Goal: Use online tool/utility: Utilize a website feature to perform a specific function

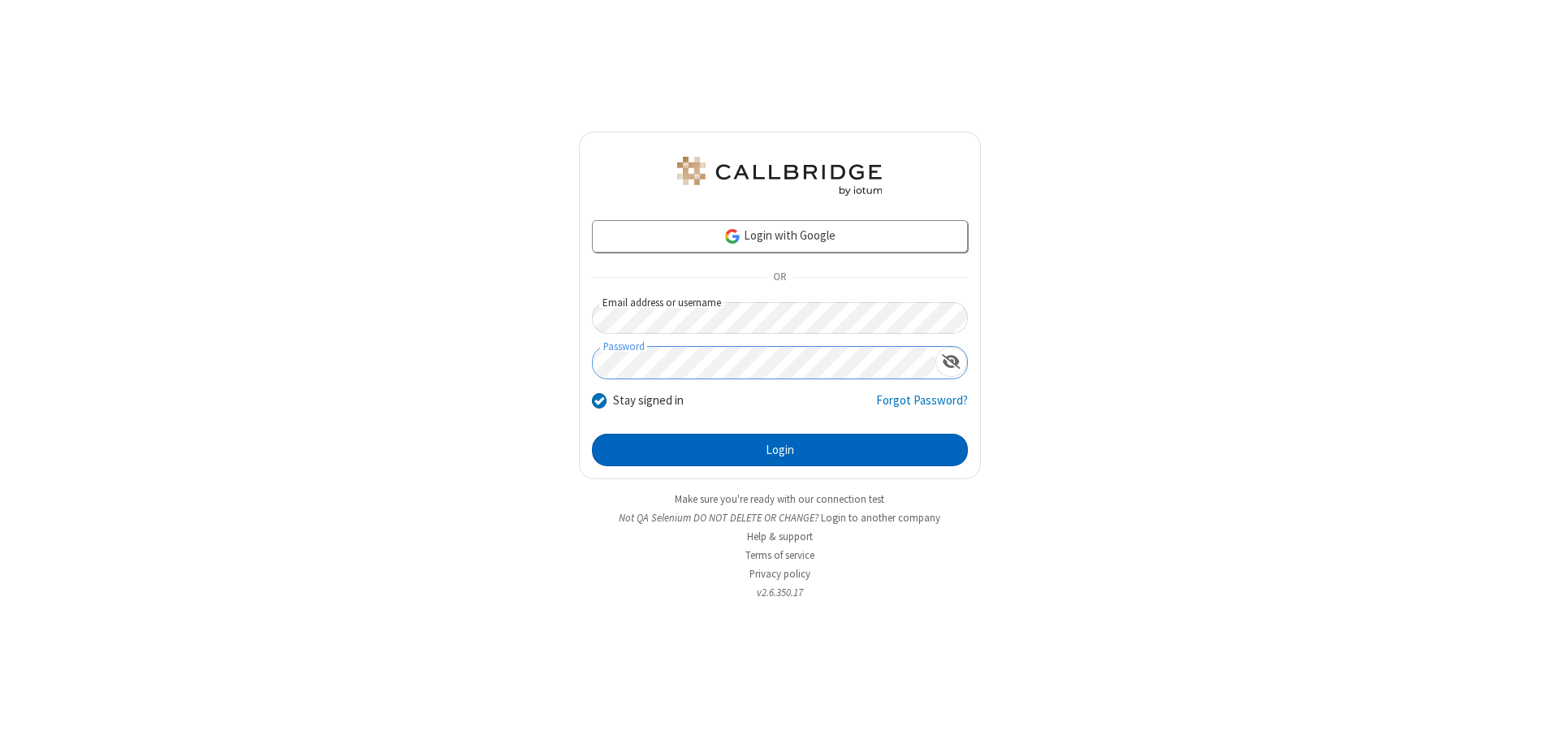
click at [779, 450] on button "Login" at bounding box center [780, 449] width 376 height 32
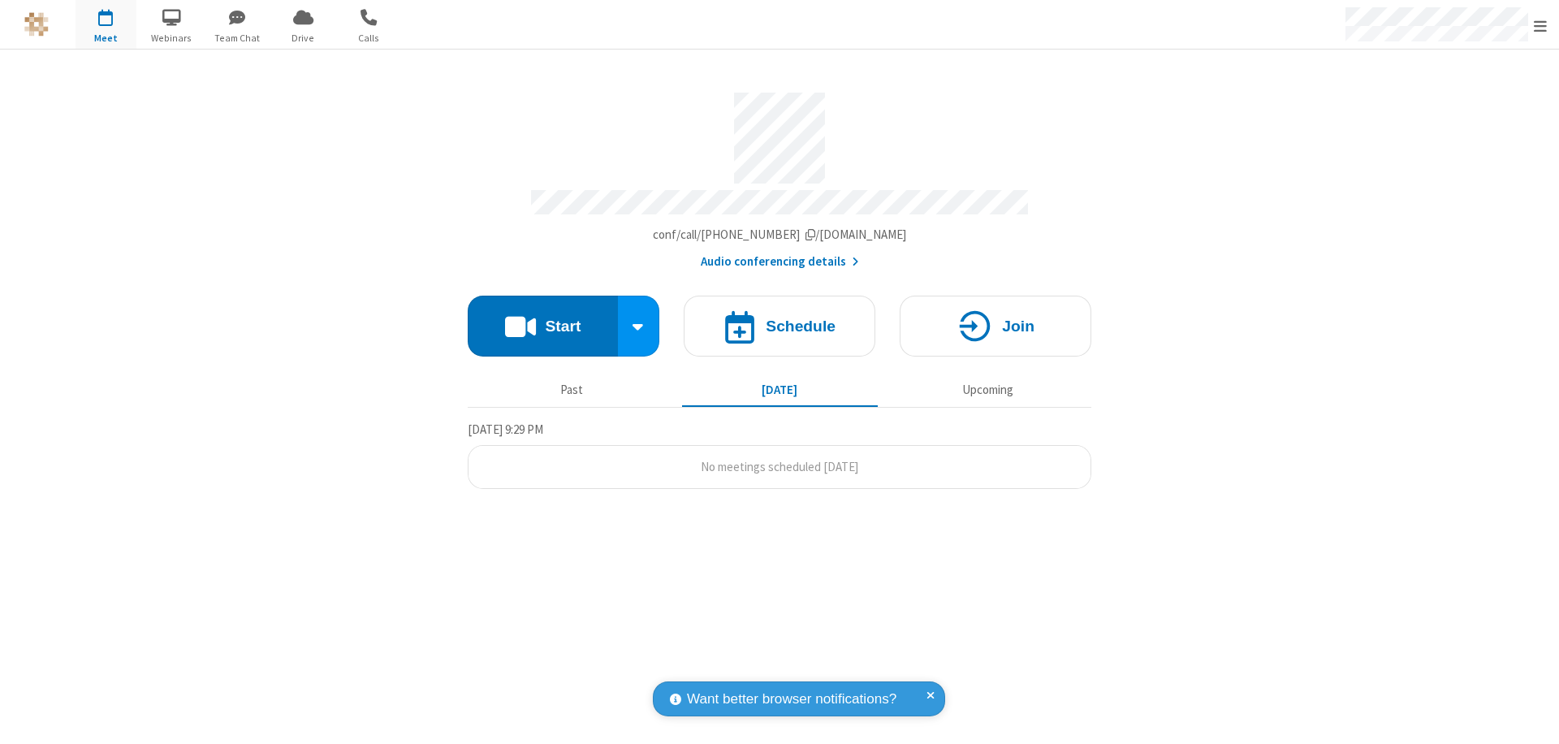
click at [542, 318] on button "Start" at bounding box center [543, 325] width 150 height 61
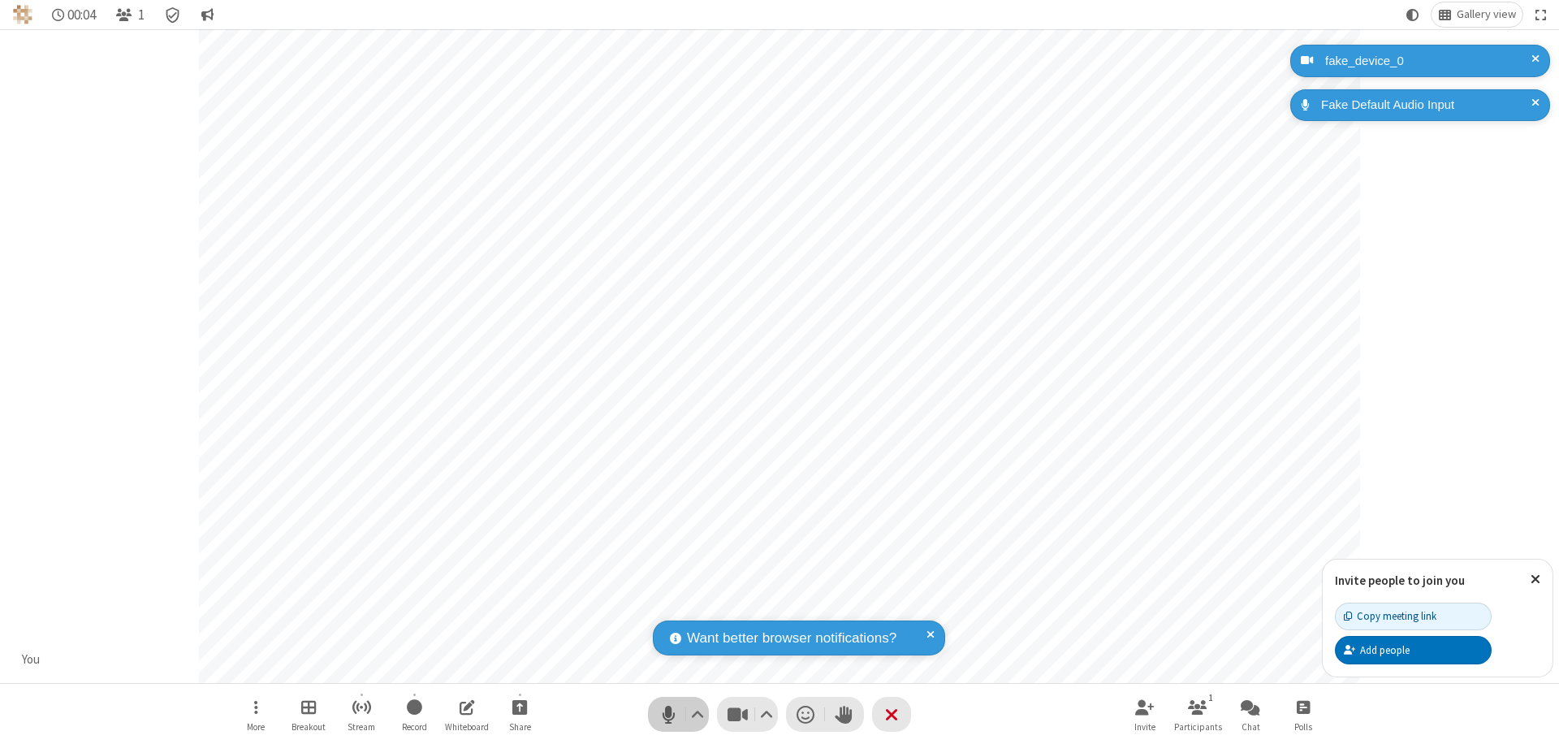
click at [668, 714] on span "Mute (⌘+Shift+A)" at bounding box center [668, 714] width 24 height 24
click at [668, 714] on span "Unmute (⌘+Shift+A)" at bounding box center [668, 714] width 24 height 24
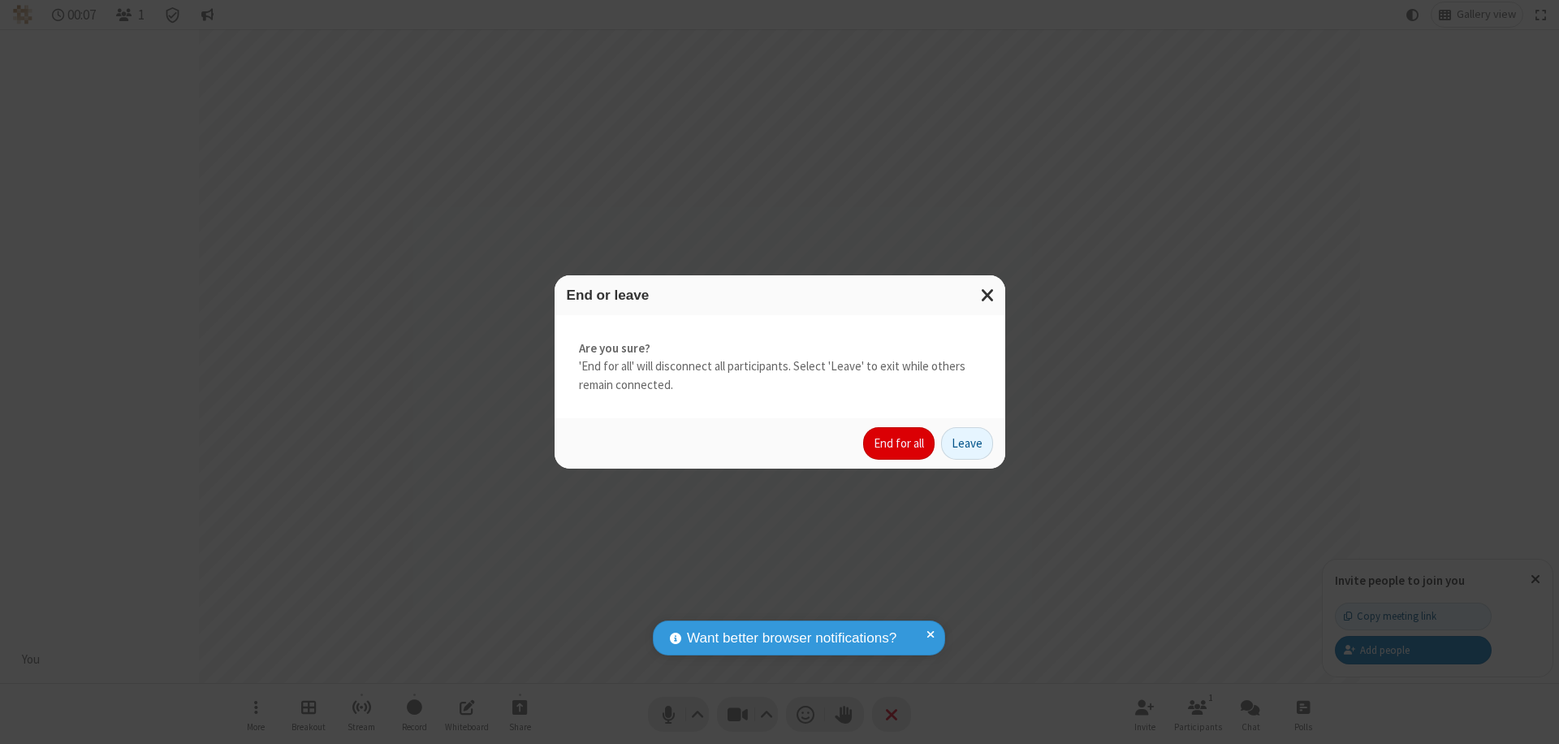
click at [899, 443] on button "End for all" at bounding box center [898, 443] width 71 height 32
